Goal: Task Accomplishment & Management: Manage account settings

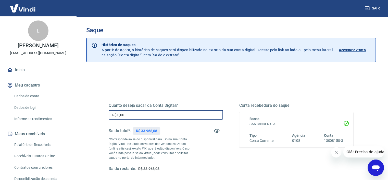
click at [147, 111] on input "R$ 0,00" at bounding box center [166, 114] width 114 height 9
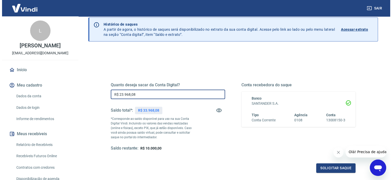
scroll to position [51, 0]
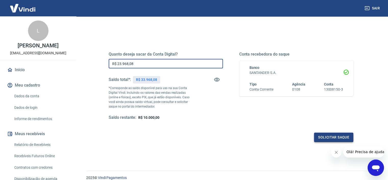
type input "R$ 23.968,08"
click at [329, 137] on button "Solicitar saque" at bounding box center [333, 136] width 39 height 9
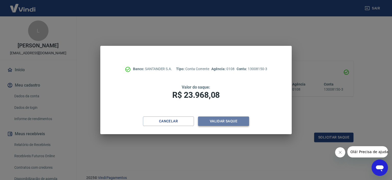
click at [221, 120] on button "Validar saque" at bounding box center [223, 120] width 51 height 9
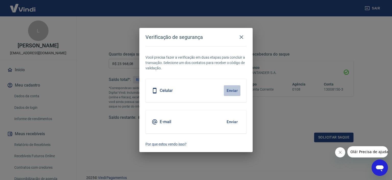
click at [232, 89] on button "Enviar" at bounding box center [232, 90] width 17 height 11
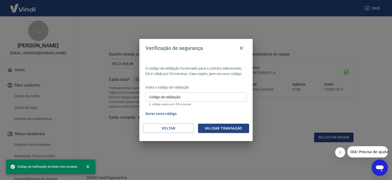
click at [226, 97] on input "Código de validação" at bounding box center [196, 96] width 101 height 9
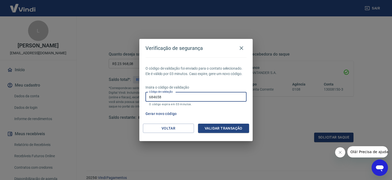
type input "684658"
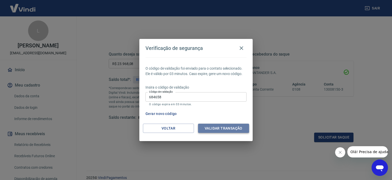
click at [219, 132] on button "Validar transação" at bounding box center [223, 127] width 51 height 9
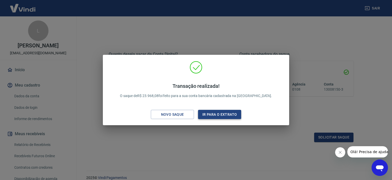
click at [208, 114] on button "Ir para o extrato" at bounding box center [219, 114] width 43 height 9
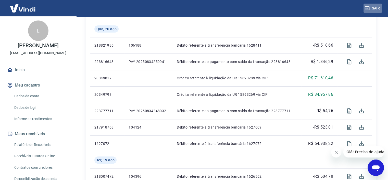
click at [377, 8] on button "Sair" at bounding box center [373, 8] width 18 height 9
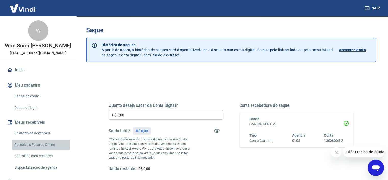
click at [42, 143] on link "Recebíveis Futuros Online" at bounding box center [41, 144] width 58 height 10
